Goal: Browse casually

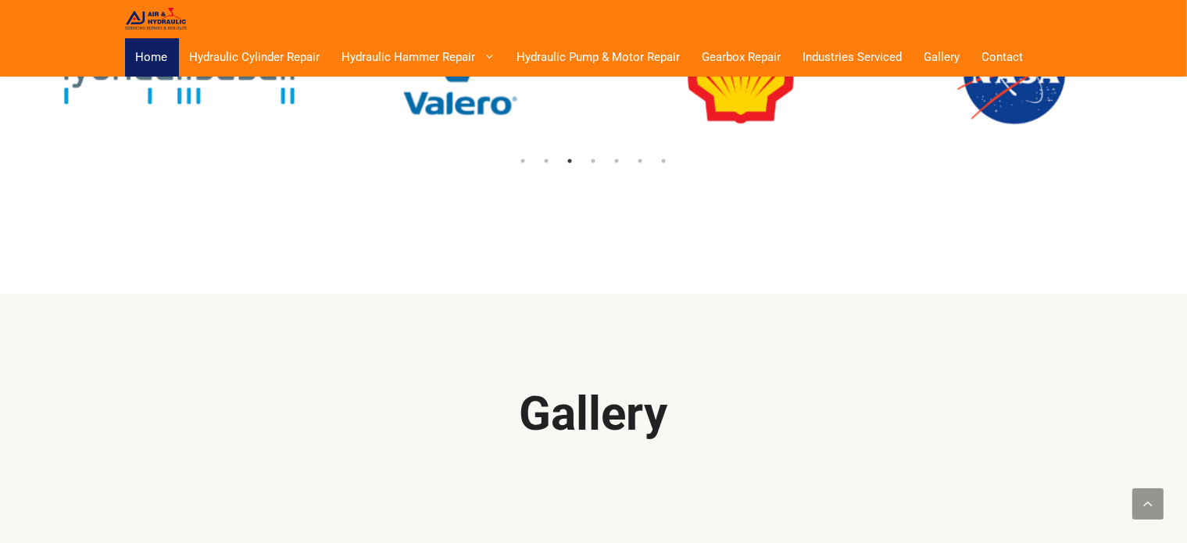
scroll to position [1414, 0]
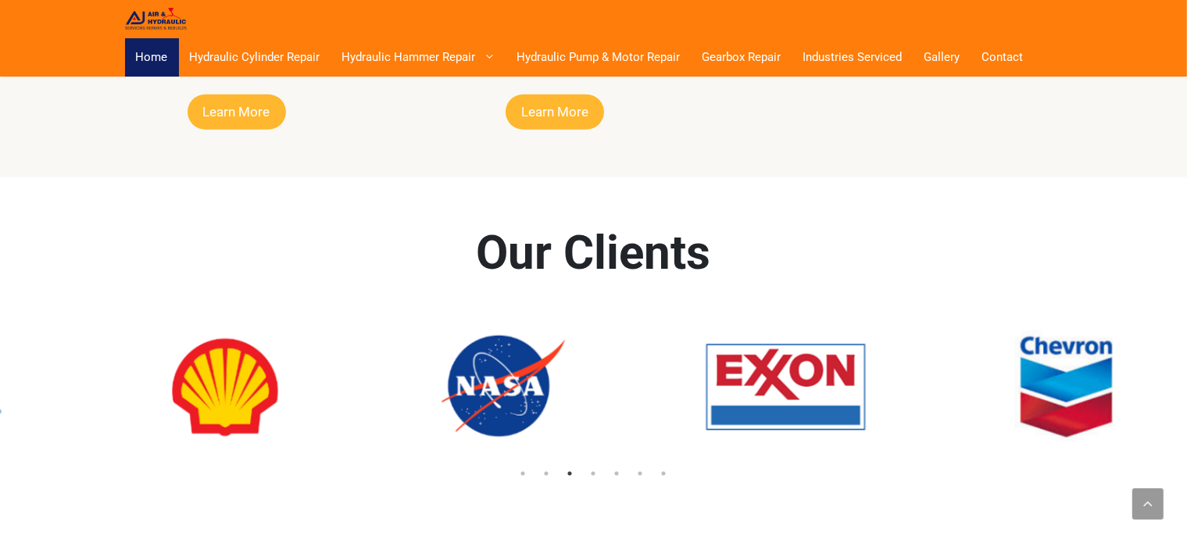
drag, startPoint x: 908, startPoint y: 330, endPoint x: 311, endPoint y: 293, distance: 598.3
click at [365, 317] on img at bounding box center [505, 388] width 281 height 142
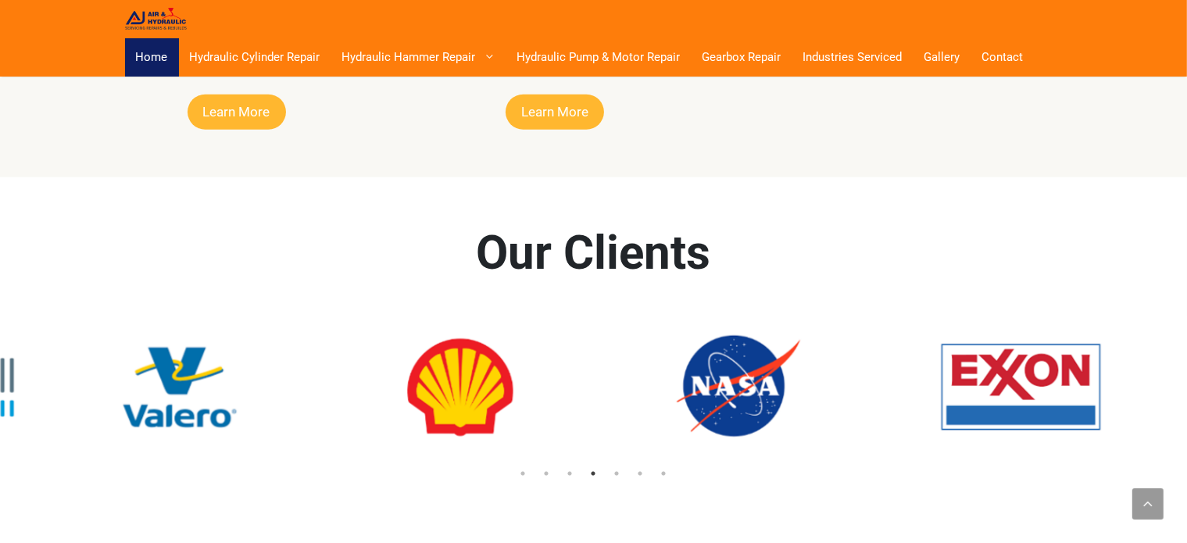
drag, startPoint x: 968, startPoint y: 348, endPoint x: 369, endPoint y: 324, distance: 600.0
click at [881, 328] on img at bounding box center [1021, 388] width 281 height 142
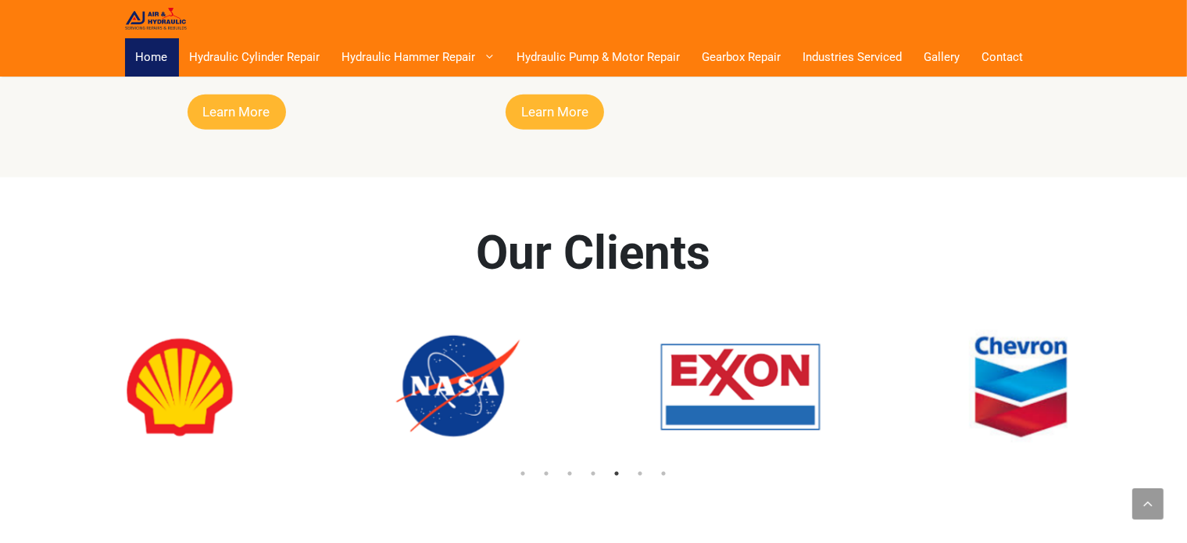
drag, startPoint x: 985, startPoint y: 317, endPoint x: 920, endPoint y: 309, distance: 65.4
click at [661, 317] on div at bounding box center [741, 388] width 5332 height 142
drag, startPoint x: 883, startPoint y: 298, endPoint x: 1007, endPoint y: 297, distance: 124.3
click at [881, 317] on img at bounding box center [1021, 388] width 281 height 142
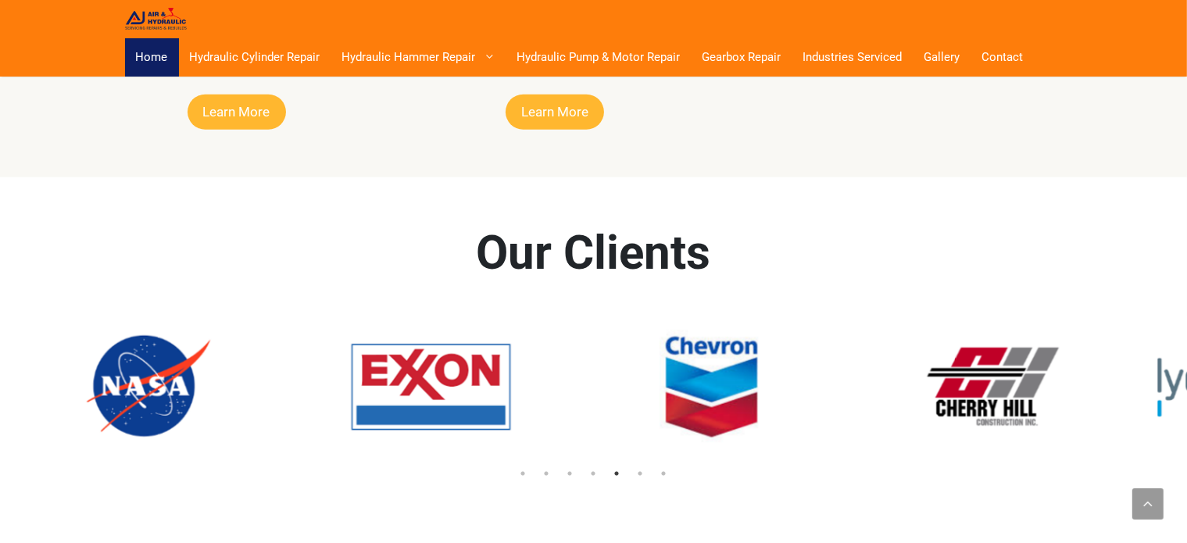
drag, startPoint x: 972, startPoint y: 294, endPoint x: 607, endPoint y: 268, distance: 365.9
click at [624, 317] on img at bounding box center [711, 388] width 281 height 142
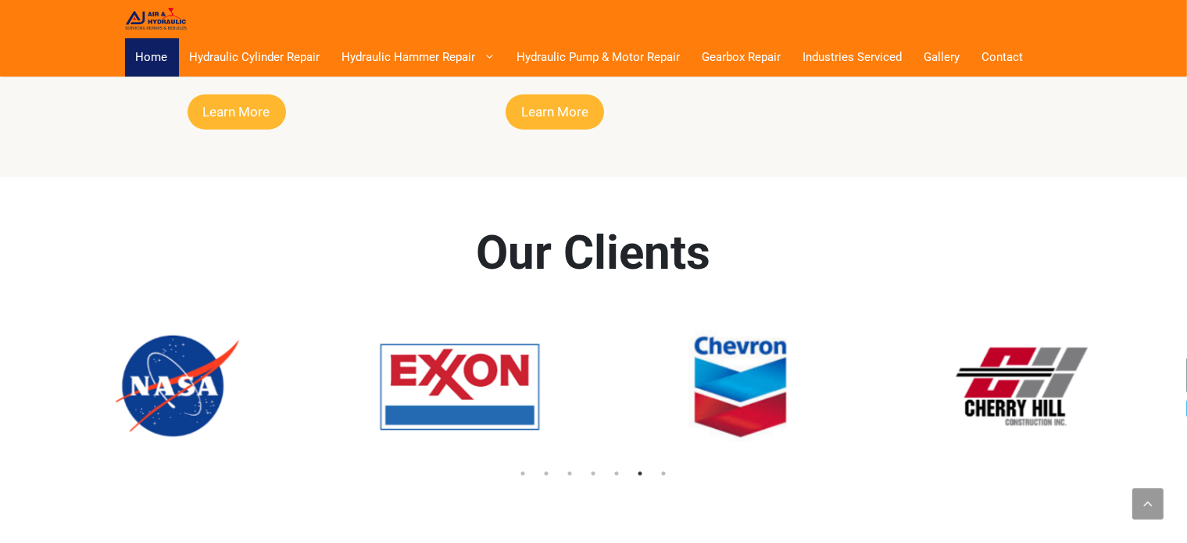
drag, startPoint x: 967, startPoint y: 280, endPoint x: 649, endPoint y: 290, distance: 318.3
click at [682, 273] on div "Our Clients 1 2 3 4 5 6 7" at bounding box center [594, 353] width 938 height 352
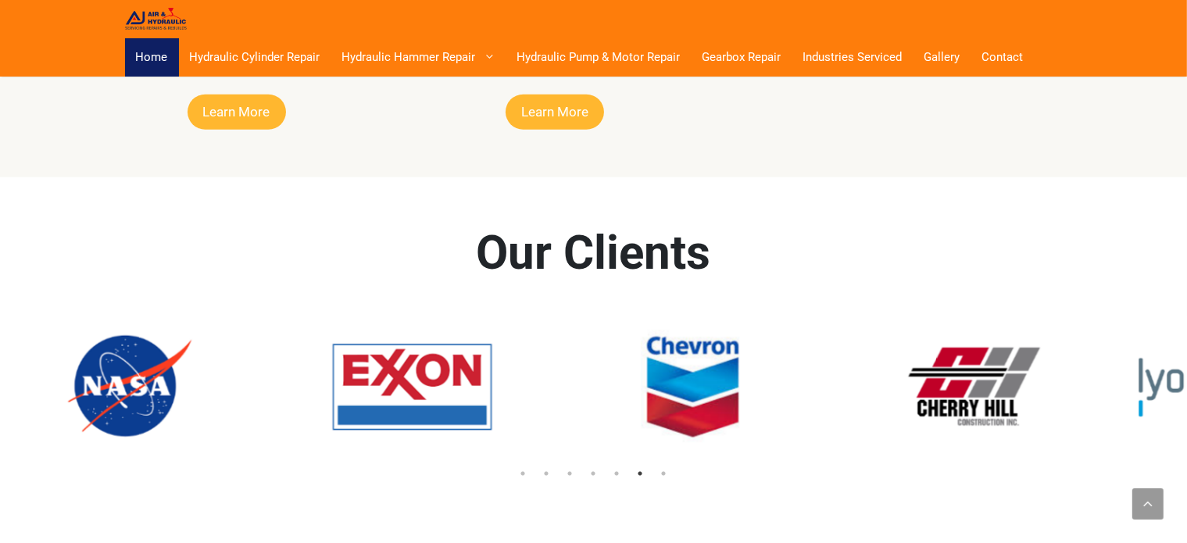
drag, startPoint x: 1075, startPoint y: 321, endPoint x: 675, endPoint y: 337, distance: 399.7
click at [833, 337] on img at bounding box center [973, 388] width 281 height 142
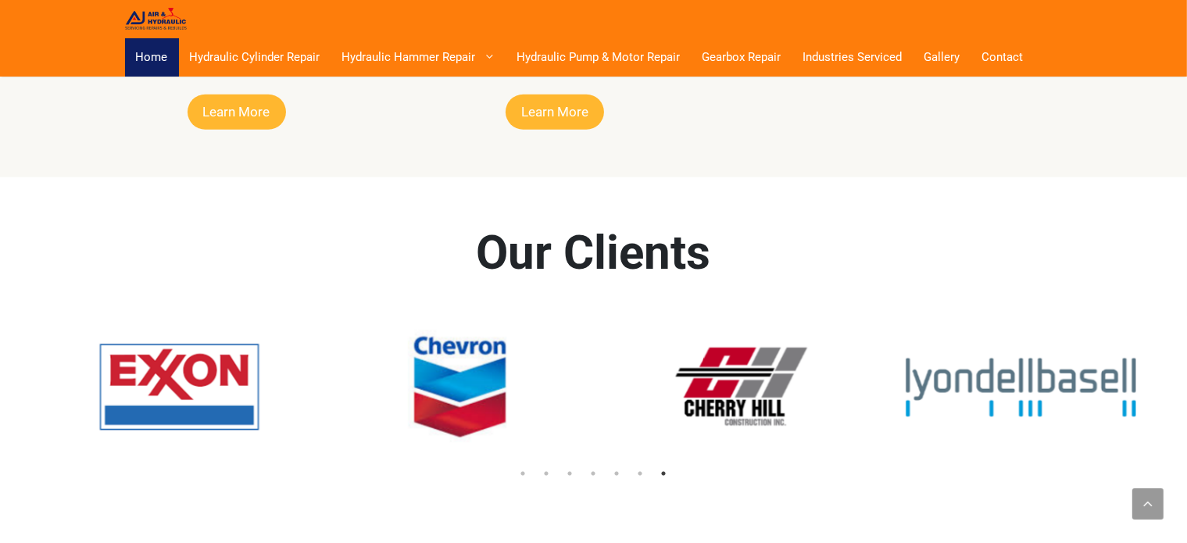
drag, startPoint x: 1169, startPoint y: 340, endPoint x: 984, endPoint y: 346, distance: 185.4
click at [879, 347] on div at bounding box center [180, 388] width 5332 height 142
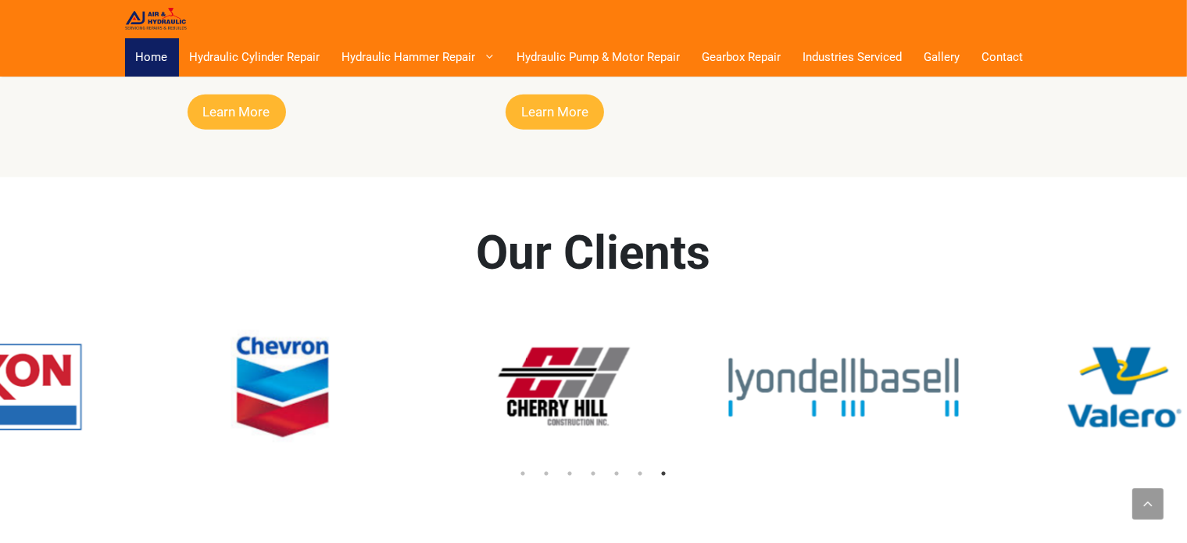
drag, startPoint x: 1154, startPoint y: 335, endPoint x: 832, endPoint y: 268, distance: 328.2
click at [890, 268] on div "Our Clients 1 2 3 4 5 6 7" at bounding box center [594, 353] width 938 height 352
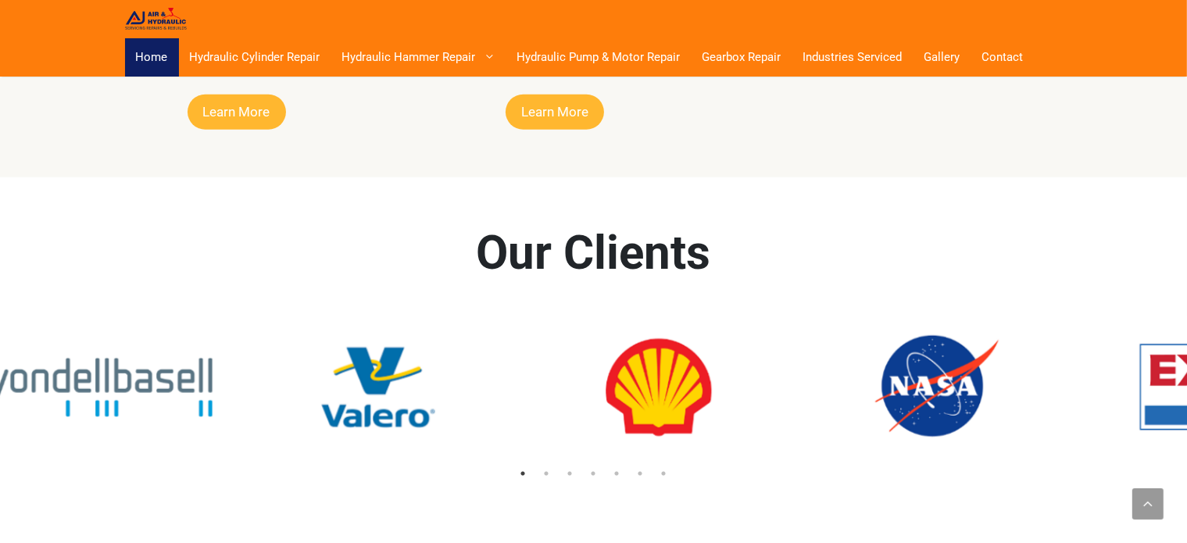
drag, startPoint x: 744, startPoint y: 337, endPoint x: 77, endPoint y: 398, distance: 669.5
click at [77, 398] on img at bounding box center [97, 388] width 281 height 142
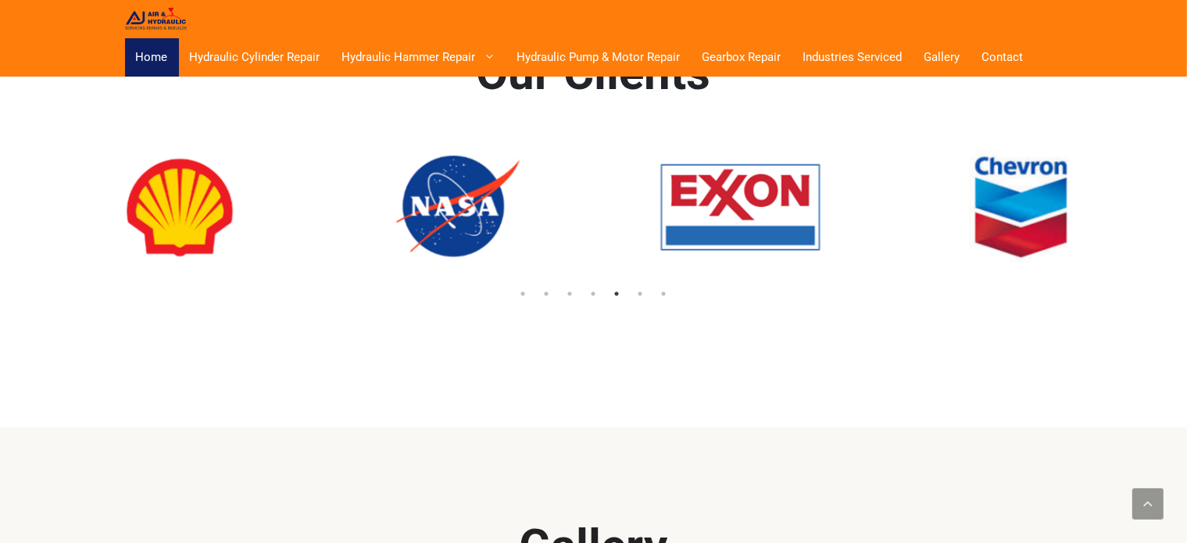
scroll to position [1449, 0]
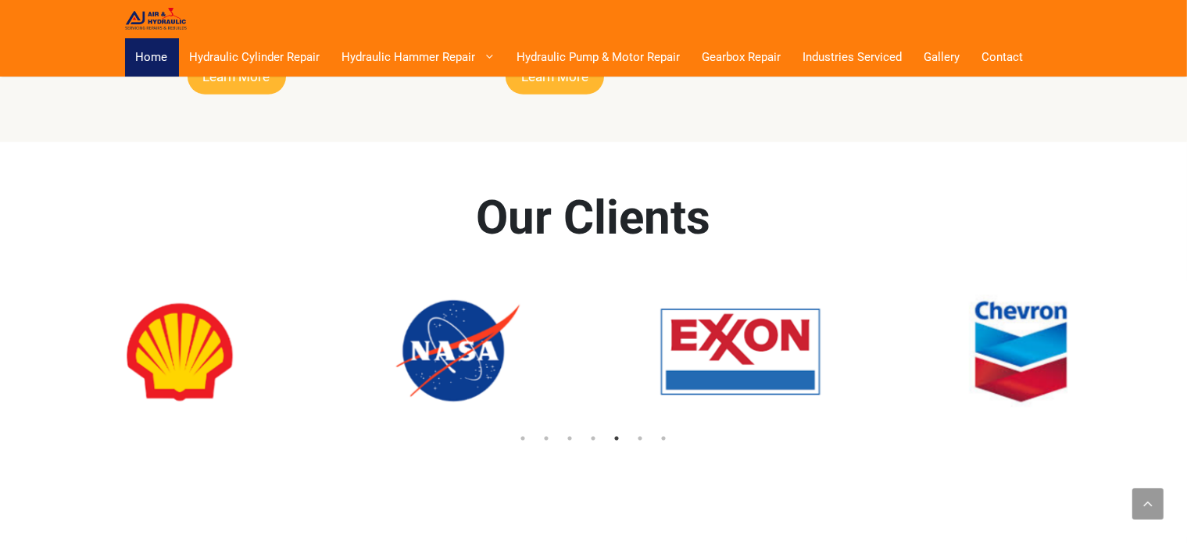
drag, startPoint x: 825, startPoint y: 288, endPoint x: 531, endPoint y: 288, distance: 294.7
click at [600, 288] on img at bounding box center [740, 352] width 281 height 142
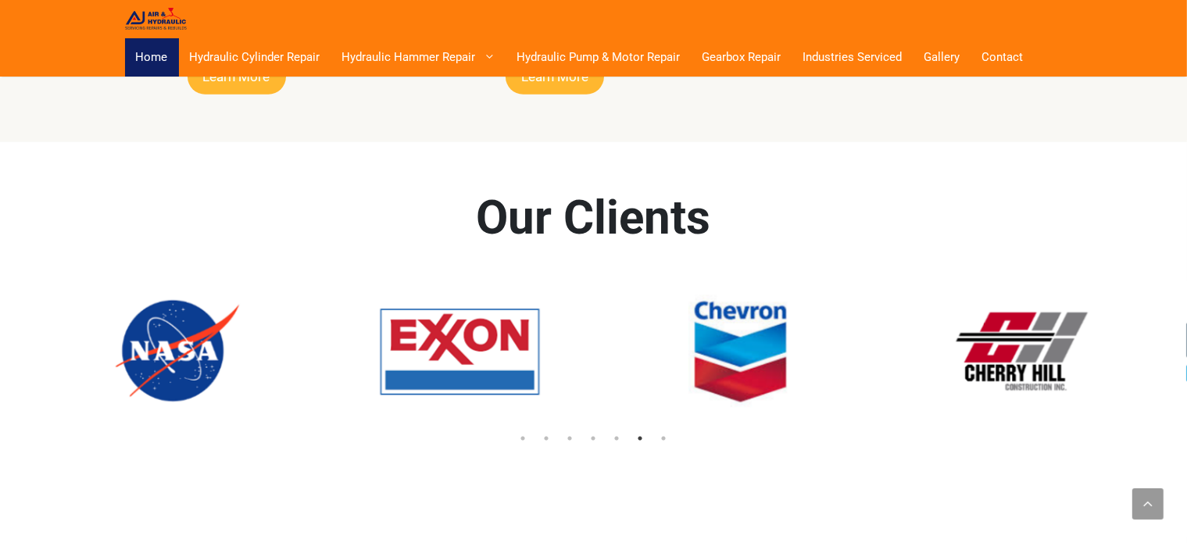
drag, startPoint x: 653, startPoint y: 279, endPoint x: 328, endPoint y: 279, distance: 326.0
click at [352, 281] on div at bounding box center [460, 352] width 5332 height 142
drag, startPoint x: 796, startPoint y: 278, endPoint x: 320, endPoint y: 299, distance: 476.5
click at [600, 299] on img at bounding box center [740, 352] width 281 height 142
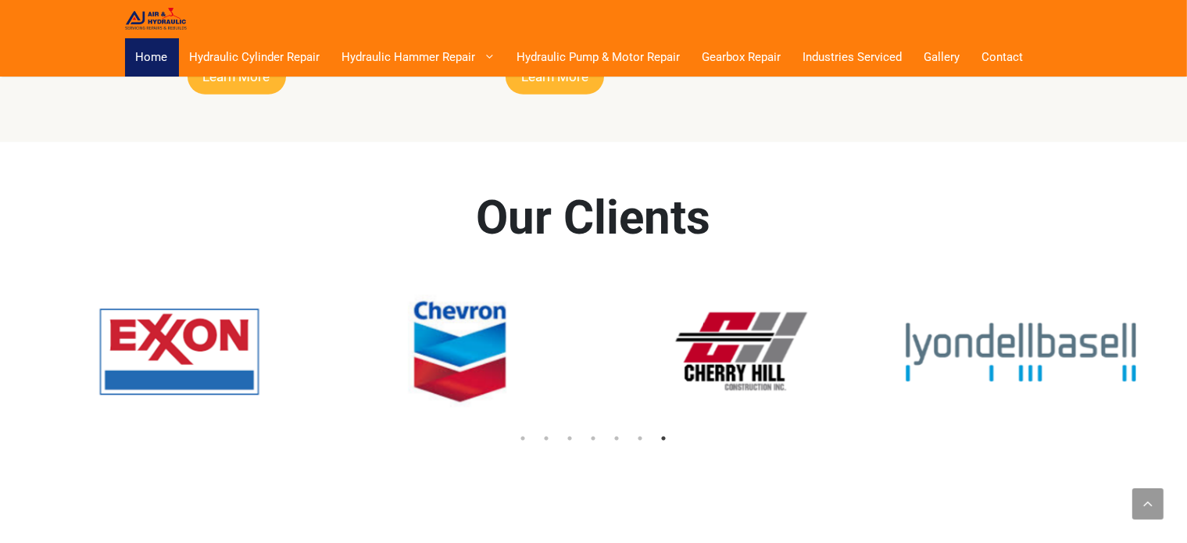
drag, startPoint x: 711, startPoint y: 314, endPoint x: 425, endPoint y: 343, distance: 286.8
click at [343, 336] on div at bounding box center [180, 352] width 5332 height 142
drag, startPoint x: 368, startPoint y: 324, endPoint x: 219, endPoint y: 324, distance: 149.3
click at [600, 324] on img at bounding box center [740, 352] width 281 height 142
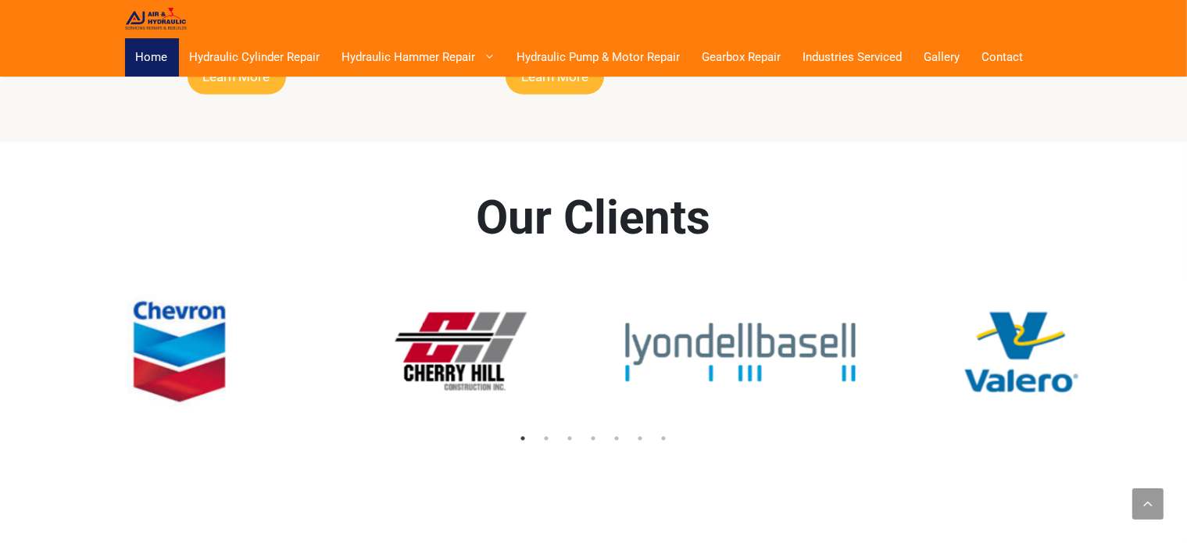
drag, startPoint x: 454, startPoint y: 330, endPoint x: 503, endPoint y: 330, distance: 49.2
drag, startPoint x: 887, startPoint y: 309, endPoint x: 386, endPoint y: 299, distance: 501.2
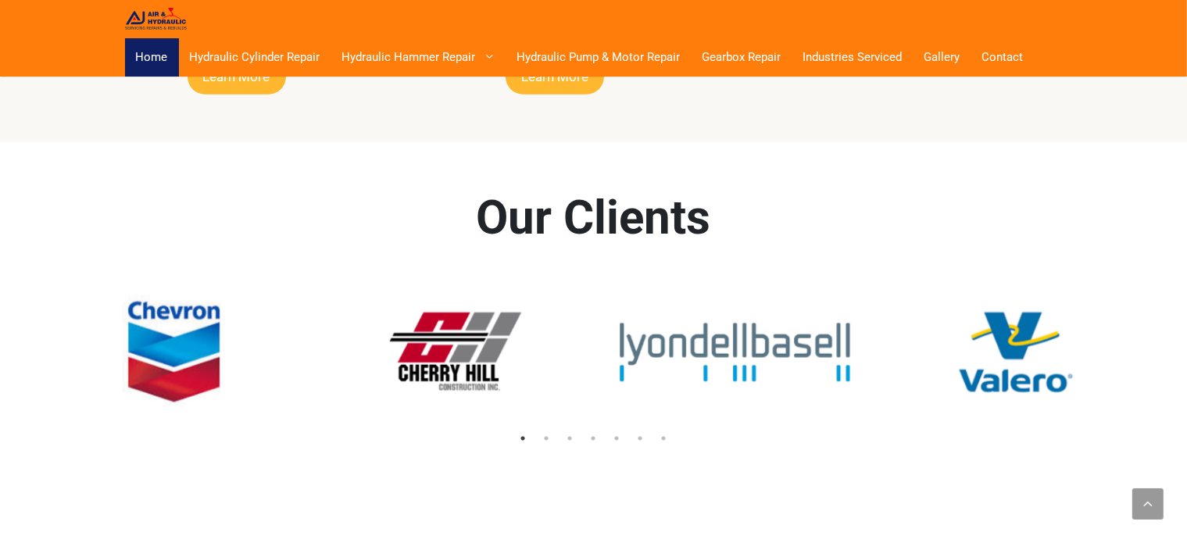
drag, startPoint x: 777, startPoint y: 301, endPoint x: 532, endPoint y: 306, distance: 245.5
click at [595, 306] on img at bounding box center [735, 352] width 281 height 142
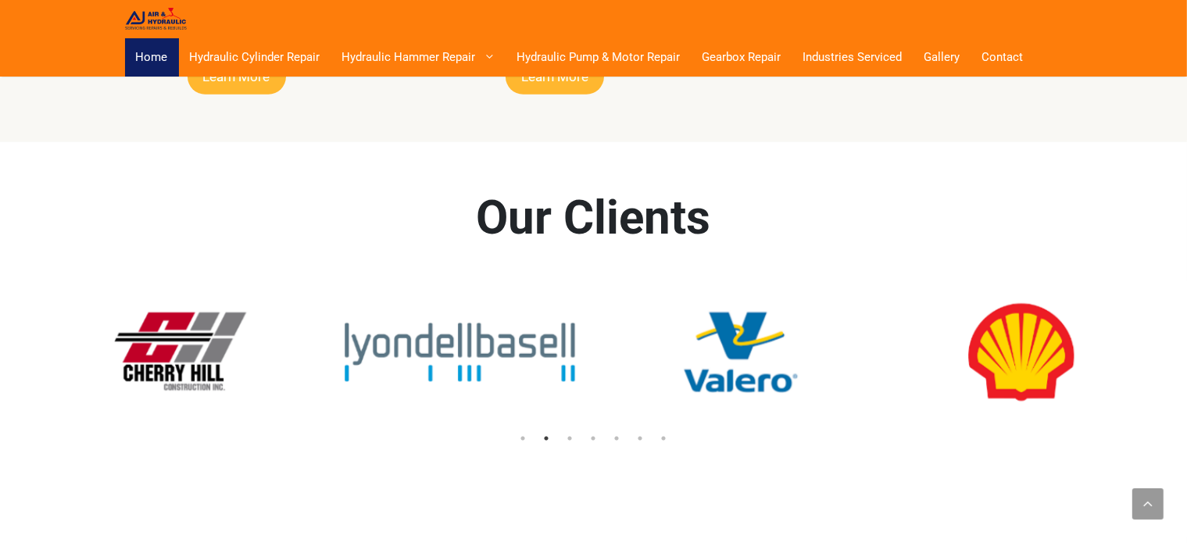
drag, startPoint x: 771, startPoint y: 299, endPoint x: 560, endPoint y: 303, distance: 211.1
drag, startPoint x: 968, startPoint y: 328, endPoint x: 628, endPoint y: 327, distance: 339.2
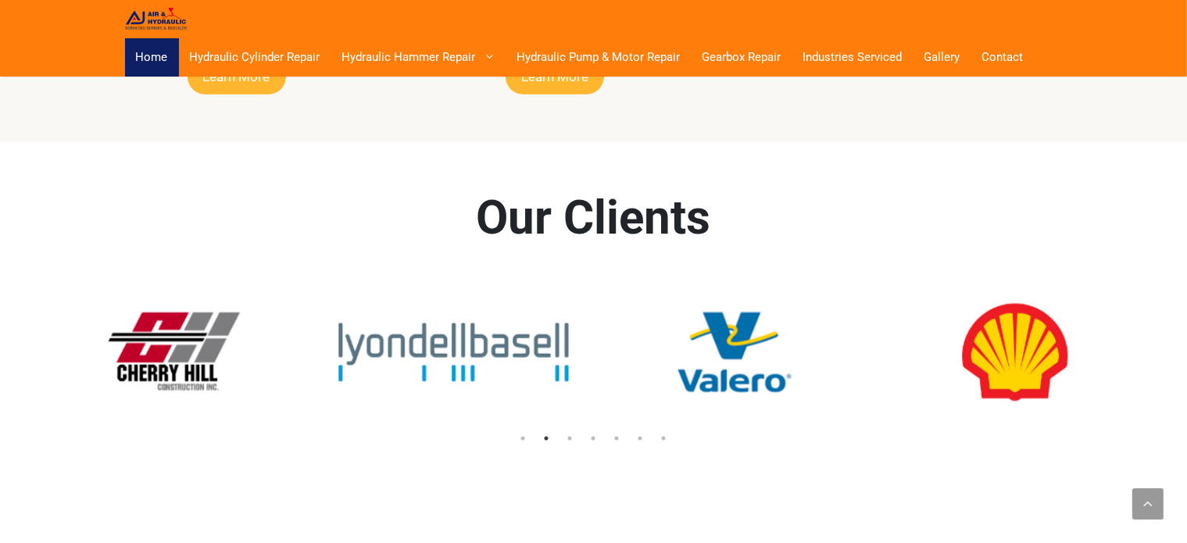
drag, startPoint x: 854, startPoint y: 329, endPoint x: 641, endPoint y: 328, distance: 213.4
click at [707, 328] on img at bounding box center [734, 352] width 281 height 142
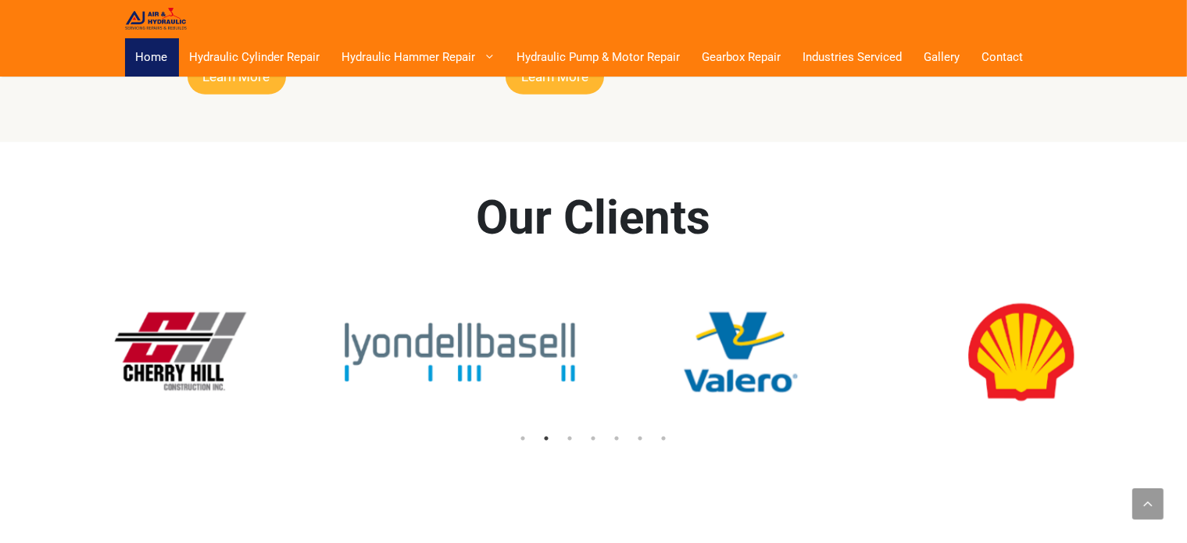
drag, startPoint x: 1042, startPoint y: 326, endPoint x: 800, endPoint y: 309, distance: 242.1
drag, startPoint x: 995, startPoint y: 303, endPoint x: 918, endPoint y: 304, distance: 77.4
click at [929, 303] on img at bounding box center [1021, 352] width 281 height 142
drag, startPoint x: 918, startPoint y: 304, endPoint x: 666, endPoint y: 303, distance: 251.7
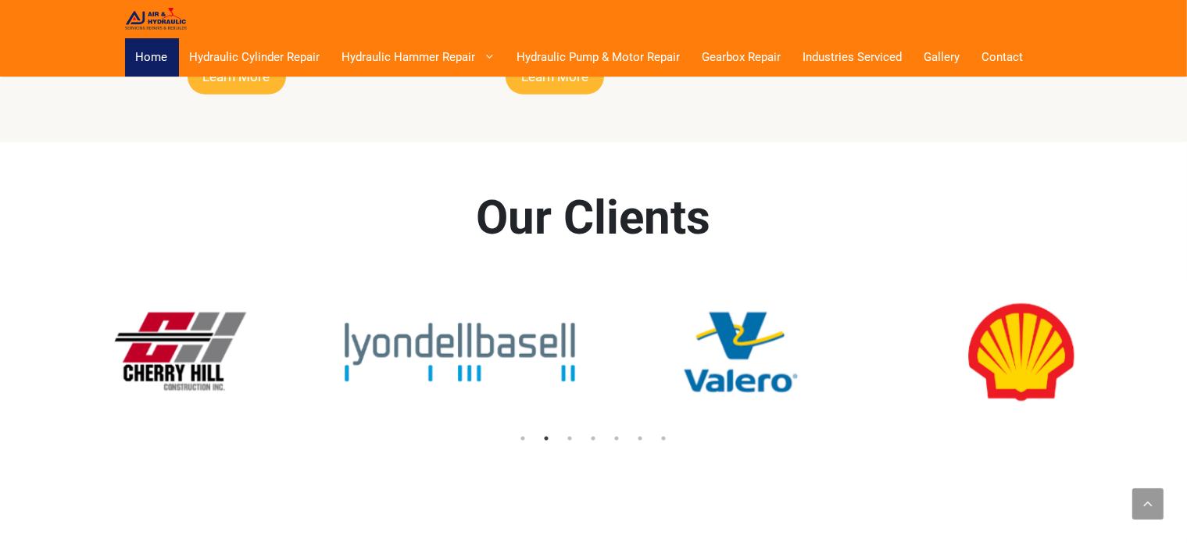
click at [881, 303] on img at bounding box center [1021, 352] width 281 height 142
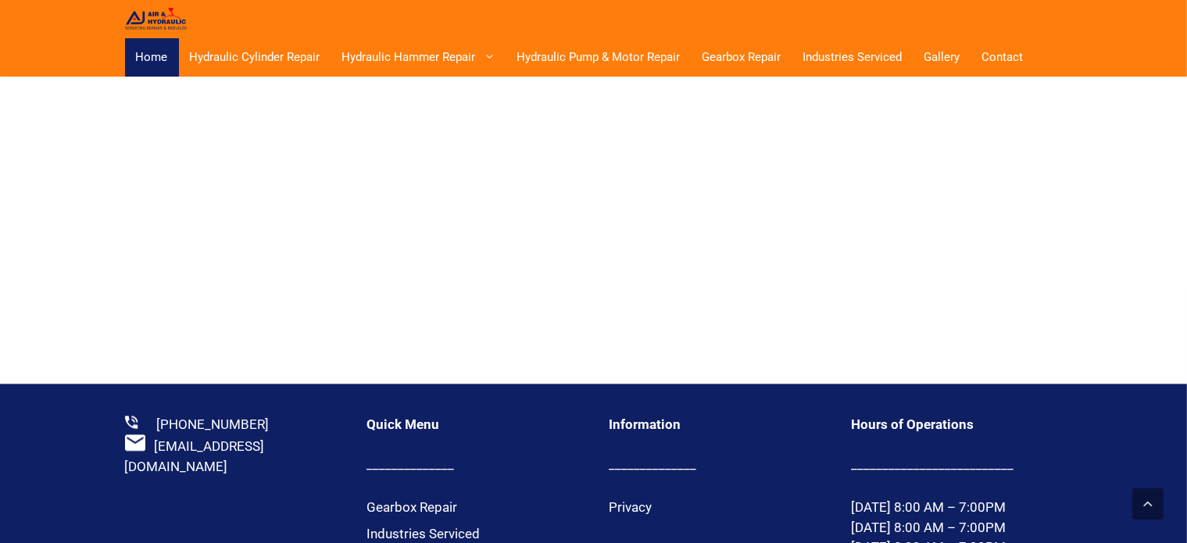
scroll to position [3283, 0]
